Goal: Book appointment/travel/reservation

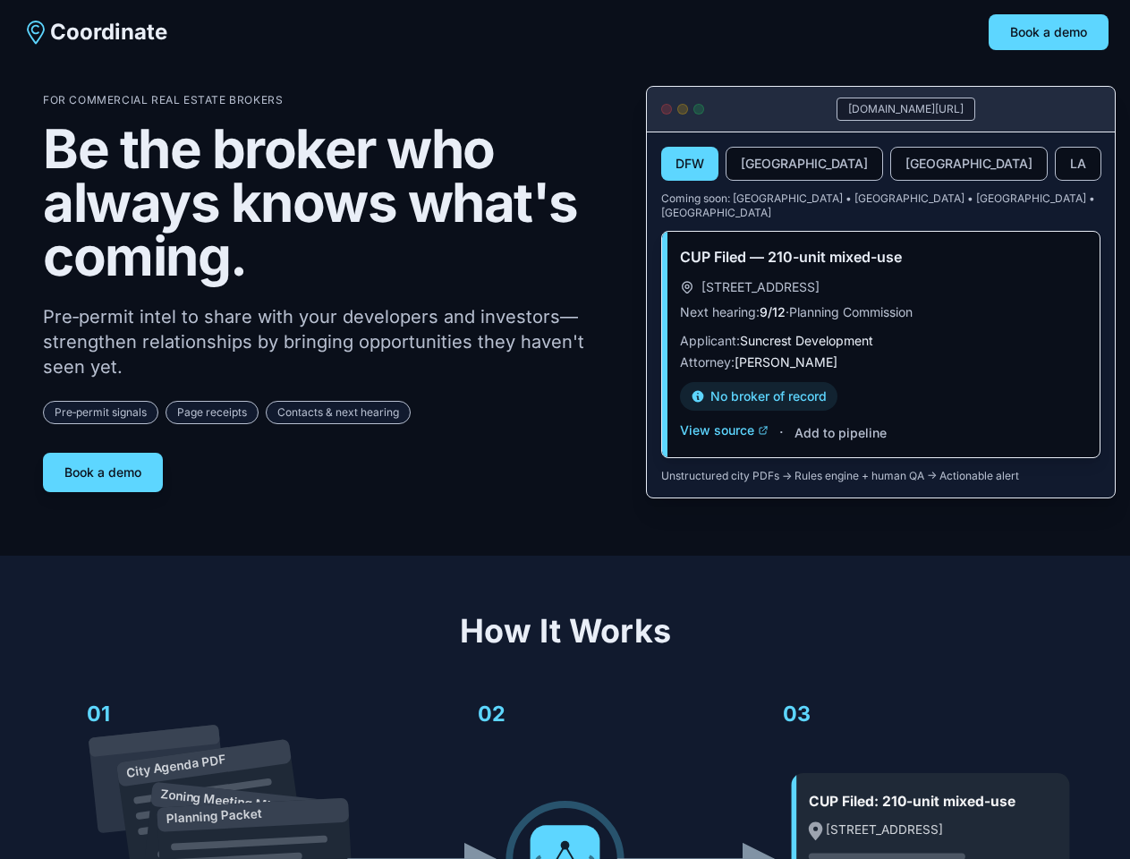
click at [564, 429] on div "For Commercial Real Estate Brokers Be the broker who always knows what's coming…" at bounding box center [330, 292] width 574 height 399
click at [1048, 32] on button "Book a demo" at bounding box center [1049, 32] width 120 height 36
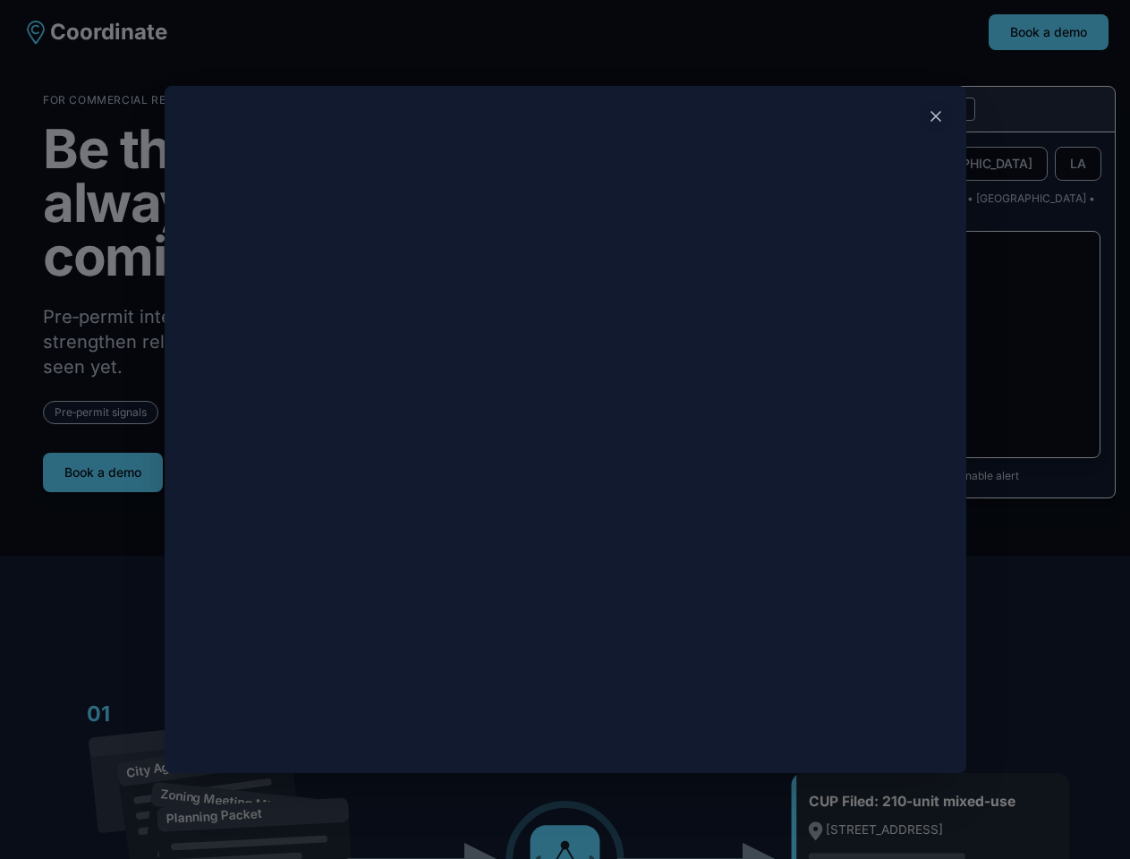
click at [103, 465] on div at bounding box center [565, 429] width 1130 height 859
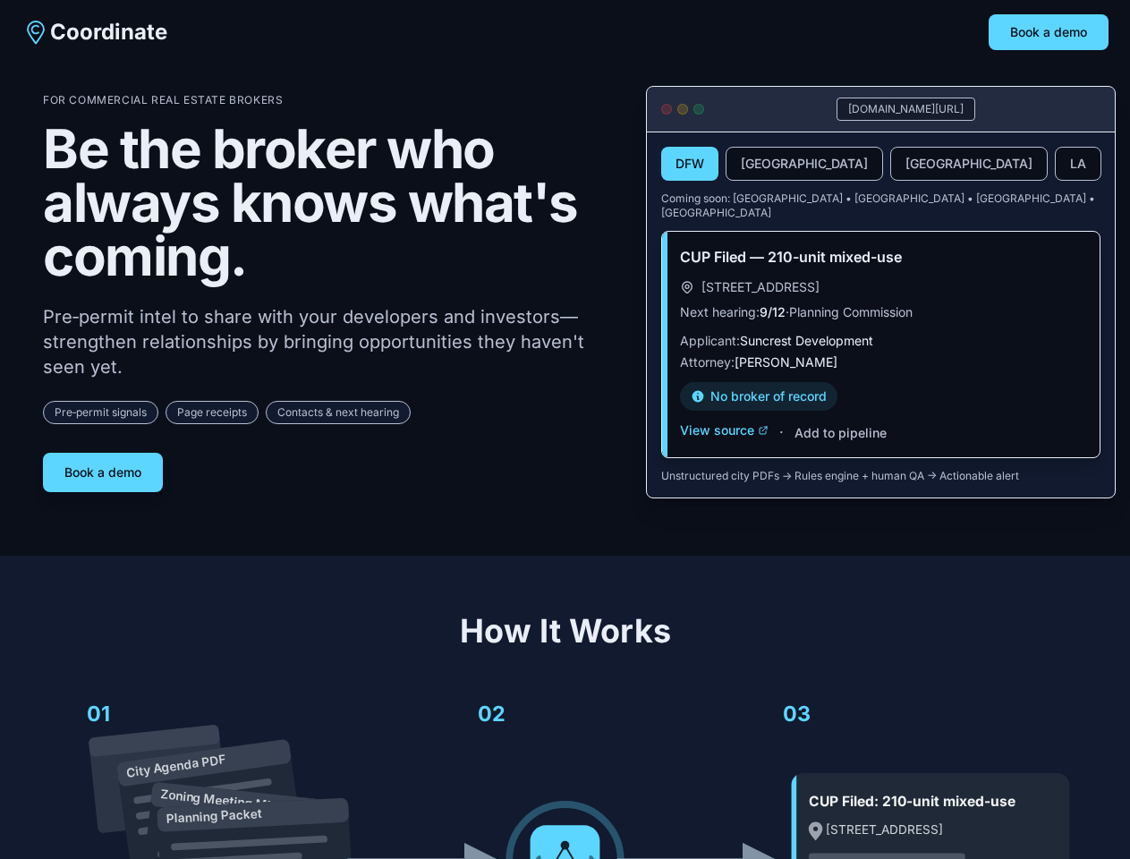
click at [690, 165] on button "DFW" at bounding box center [689, 164] width 57 height 34
click at [761, 165] on button "[GEOGRAPHIC_DATA]" at bounding box center [803, 164] width 157 height 34
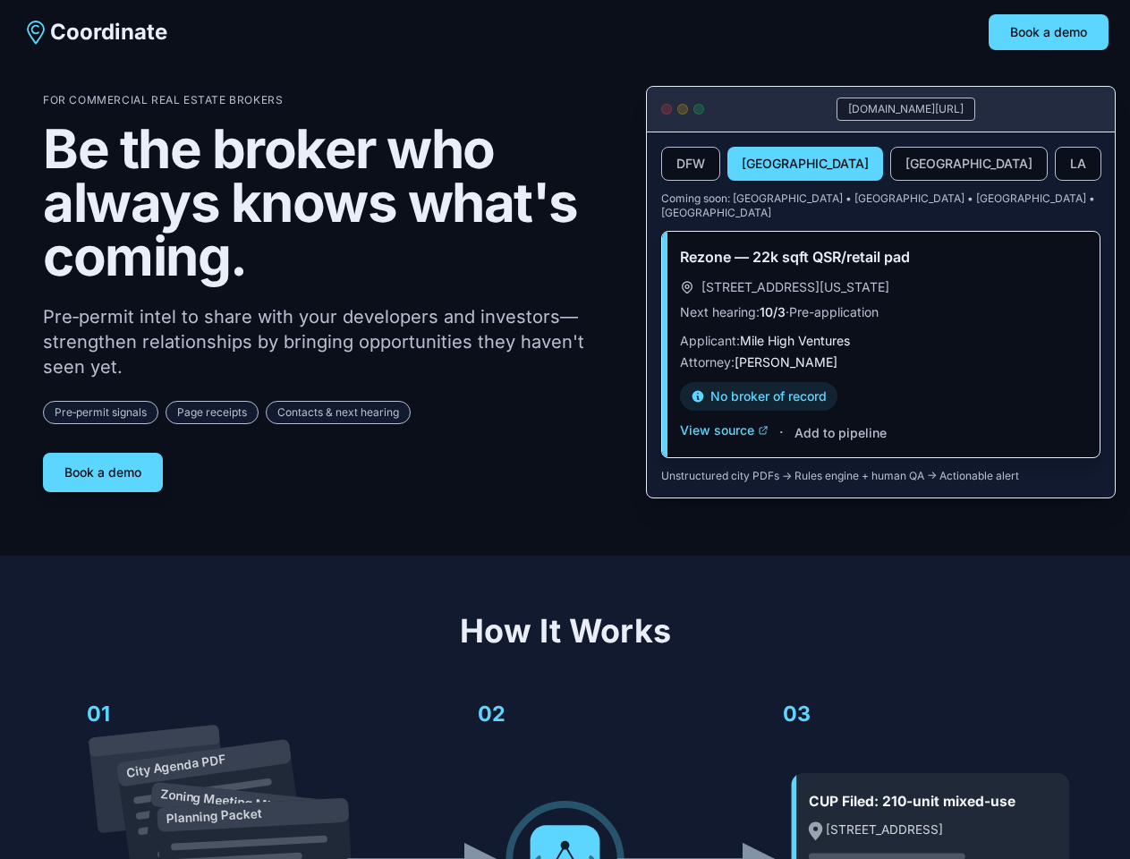
click at [890, 165] on button "[GEOGRAPHIC_DATA]" at bounding box center [968, 164] width 157 height 34
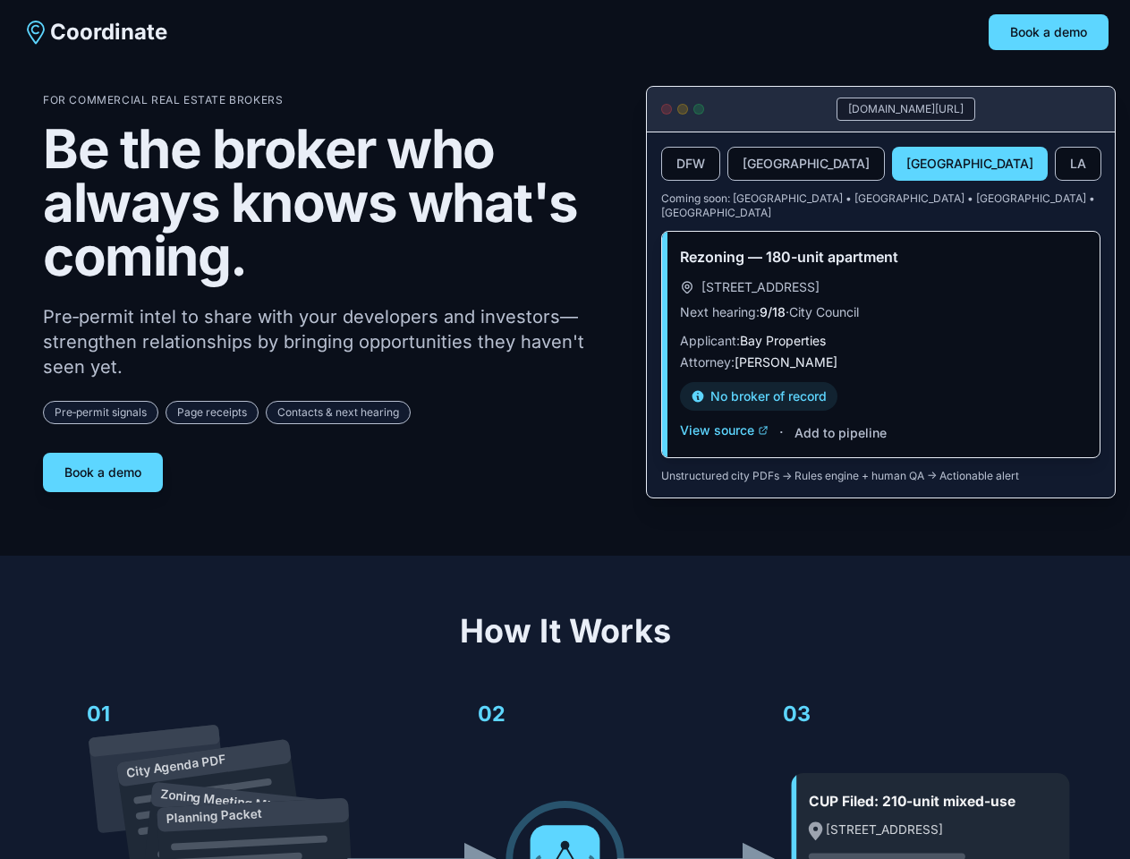
click at [1055, 165] on button "LA" at bounding box center [1078, 164] width 47 height 34
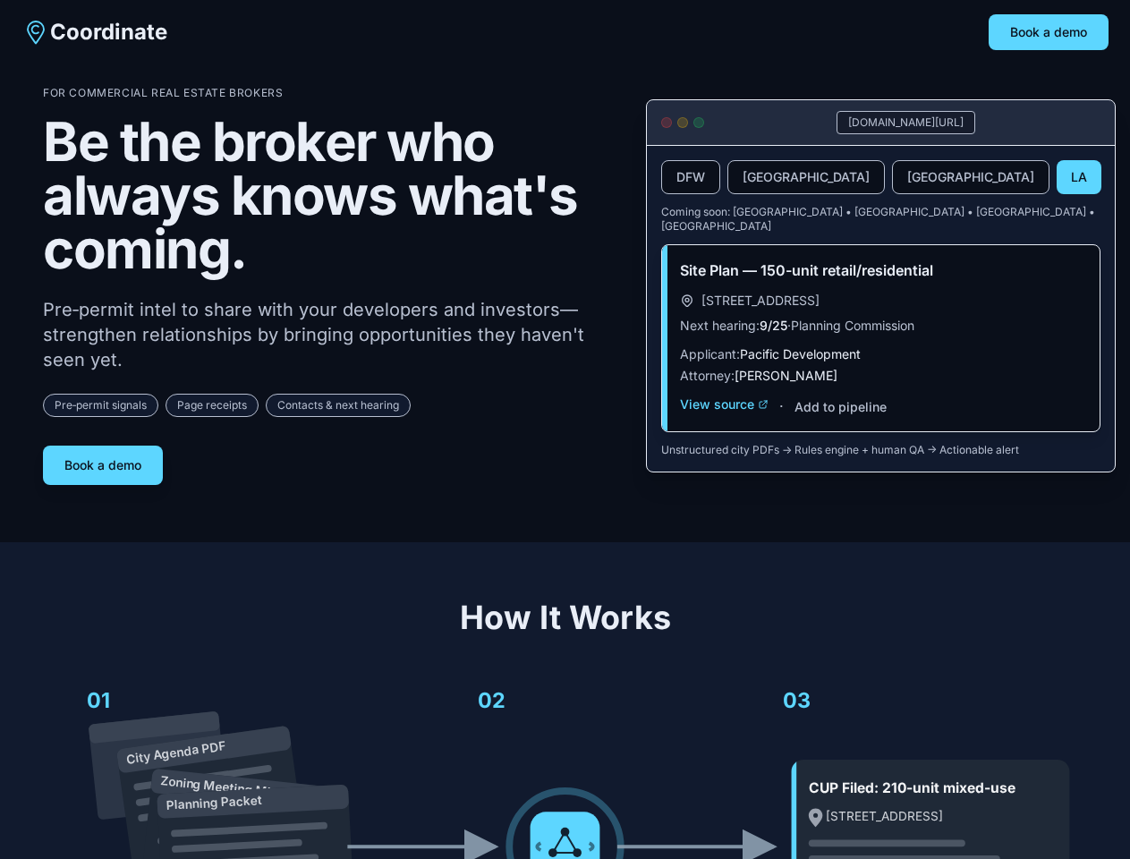
click at [724, 417] on div "Site Plan — 150-unit retail/residential [STREET_ADDRESS] Next hearing: 9/25 · P…" at bounding box center [880, 338] width 437 height 186
click at [839, 420] on div "Site Plan — 150-unit retail/residential [STREET_ADDRESS] Next hearing: 9/25 · P…" at bounding box center [880, 338] width 437 height 186
